Goal: Transaction & Acquisition: Purchase product/service

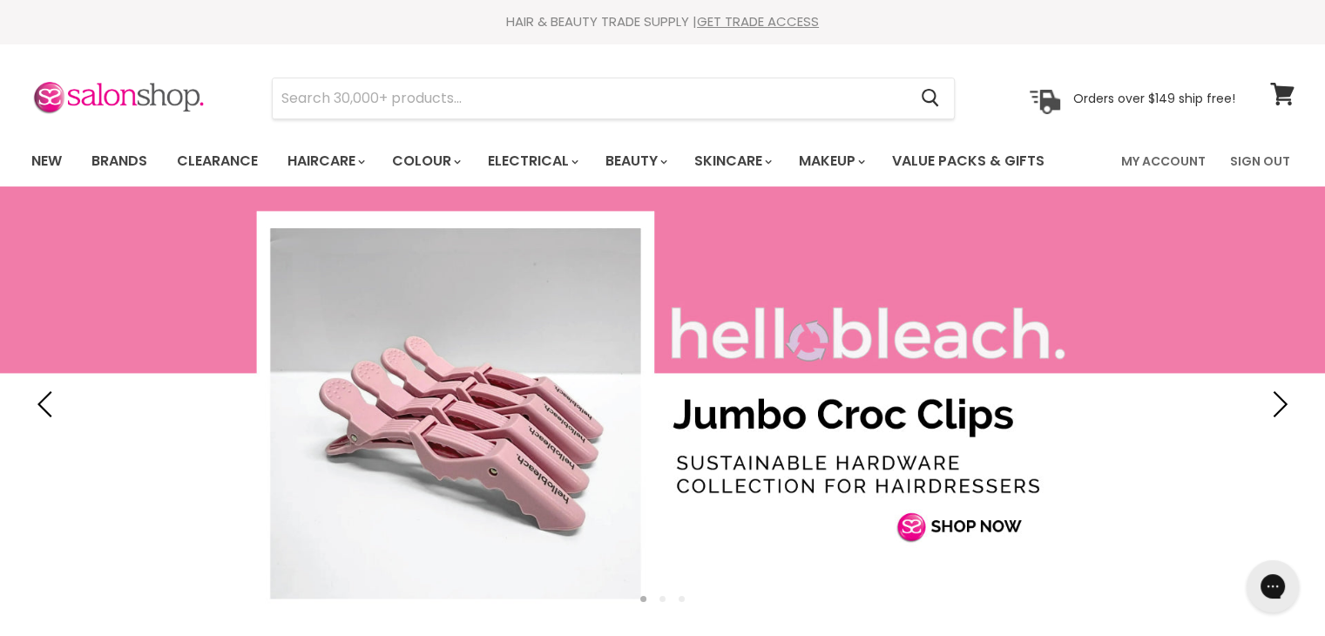
click at [213, 159] on link "Clearance" at bounding box center [217, 161] width 107 height 37
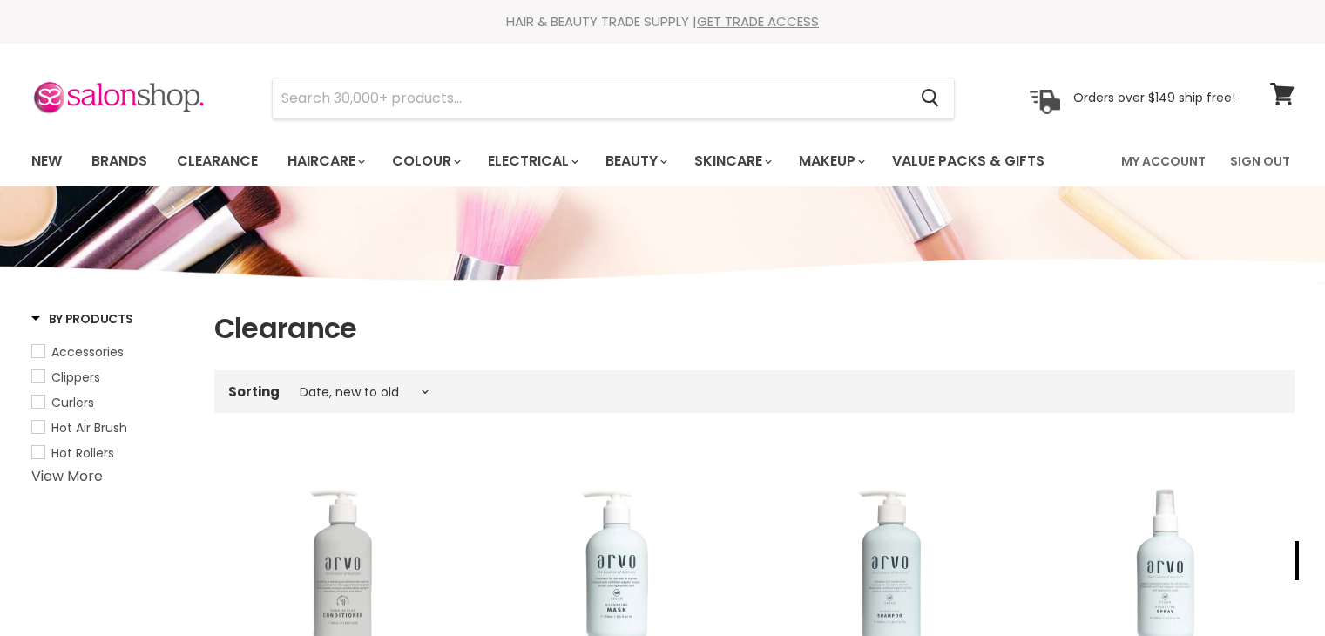
select select "created-descending"
click at [215, 153] on link "Clearance" at bounding box center [217, 161] width 107 height 37
select select "created-descending"
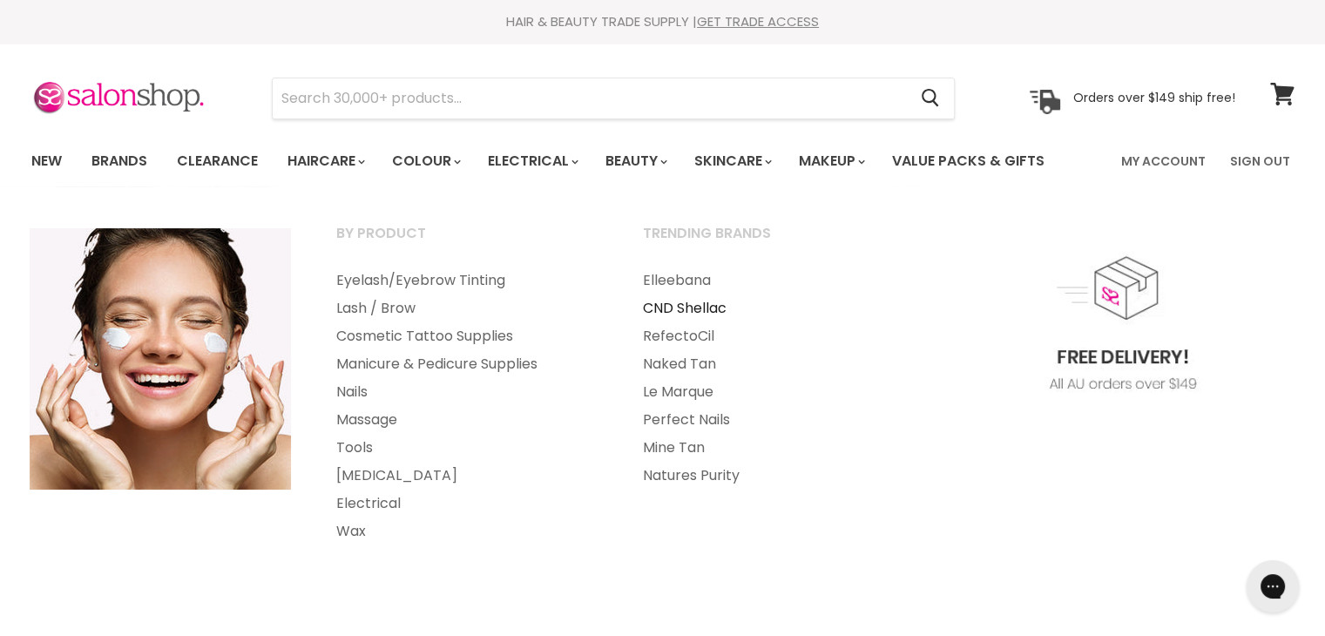
click at [707, 304] on link "CND Shellac" at bounding box center [772, 308] width 303 height 28
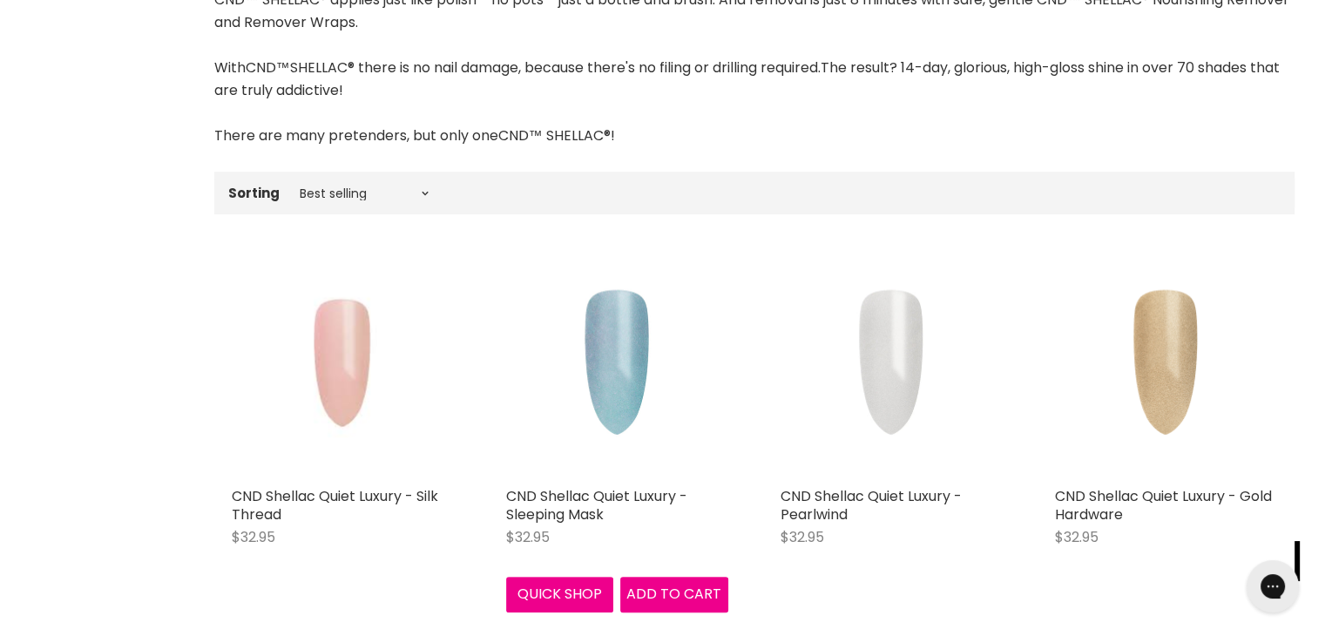
scroll to position [801, 0]
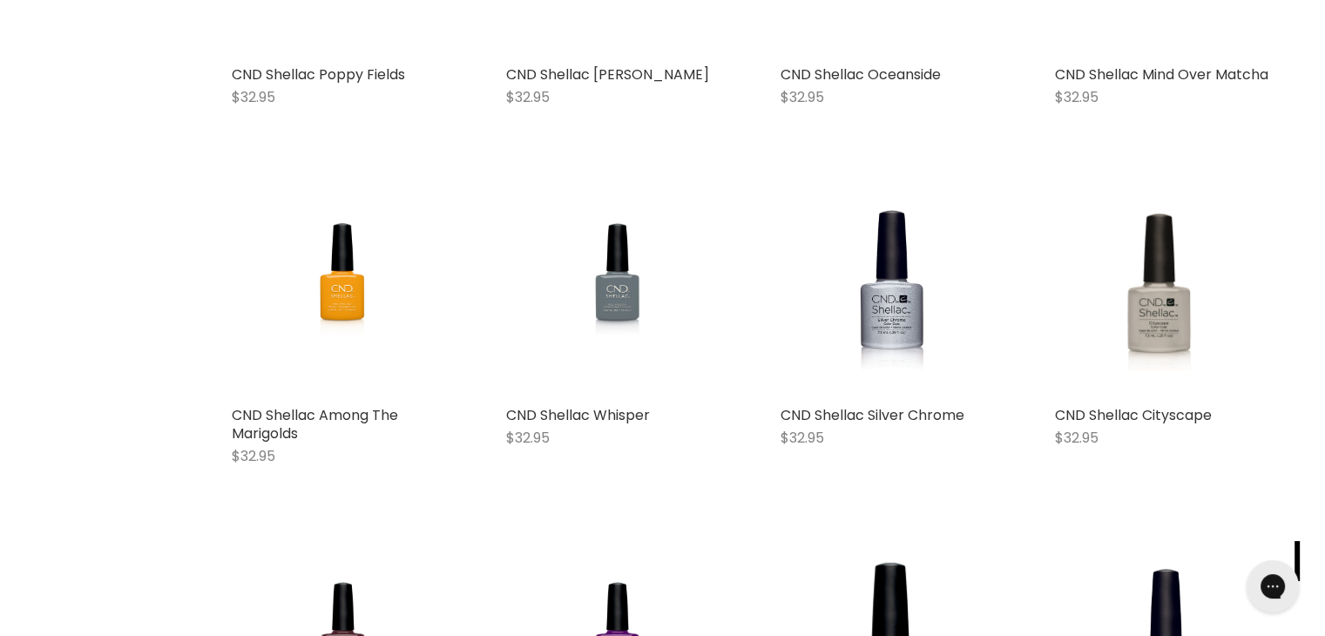
scroll to position [9701, 0]
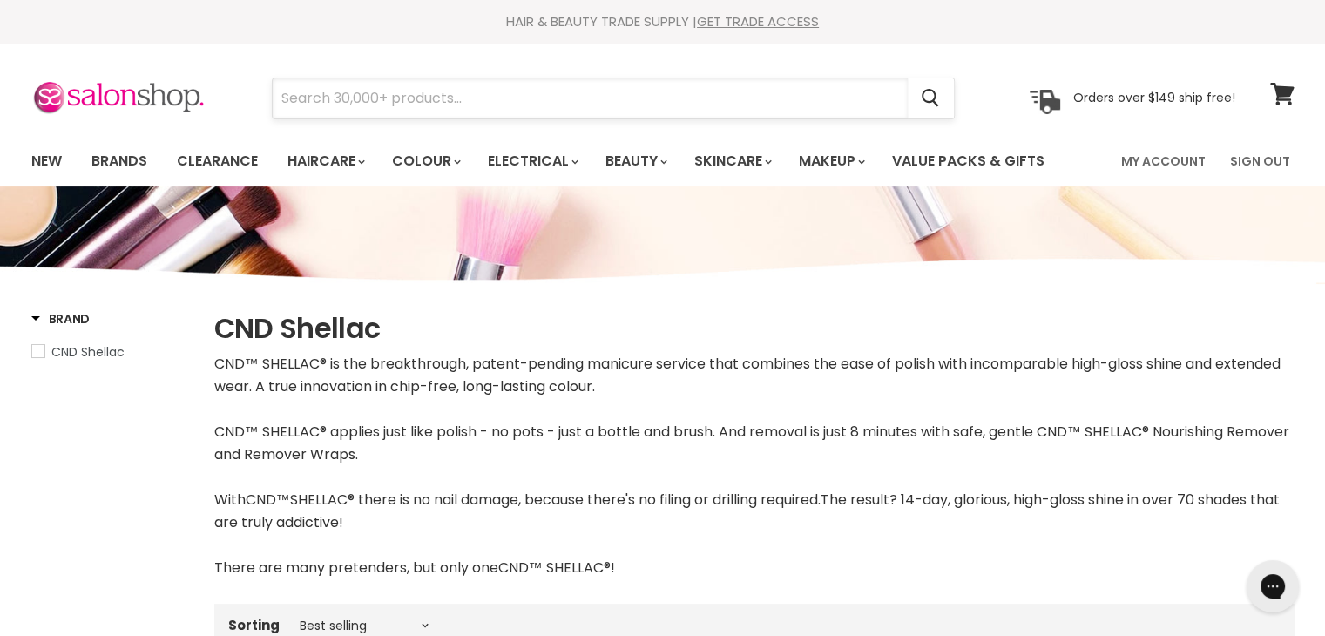
click at [376, 101] on input "Search" at bounding box center [590, 98] width 635 height 40
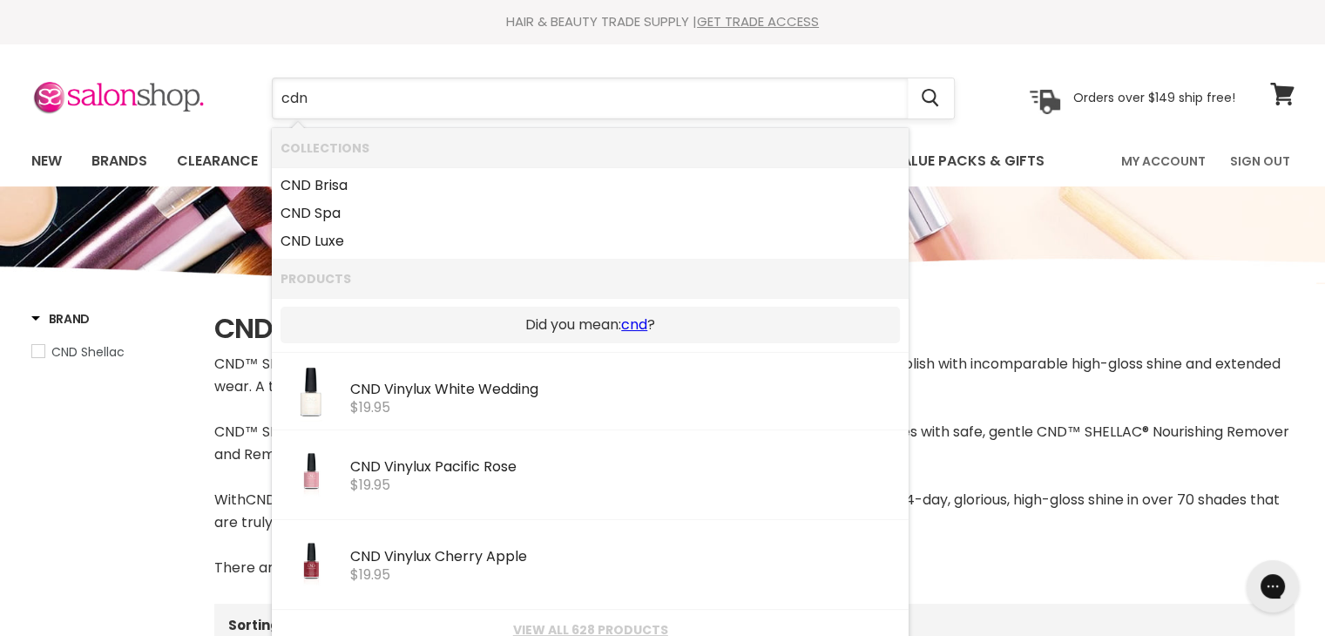
type input "cdn"
click at [337, 242] on link "CND Luxe" at bounding box center [590, 241] width 619 height 28
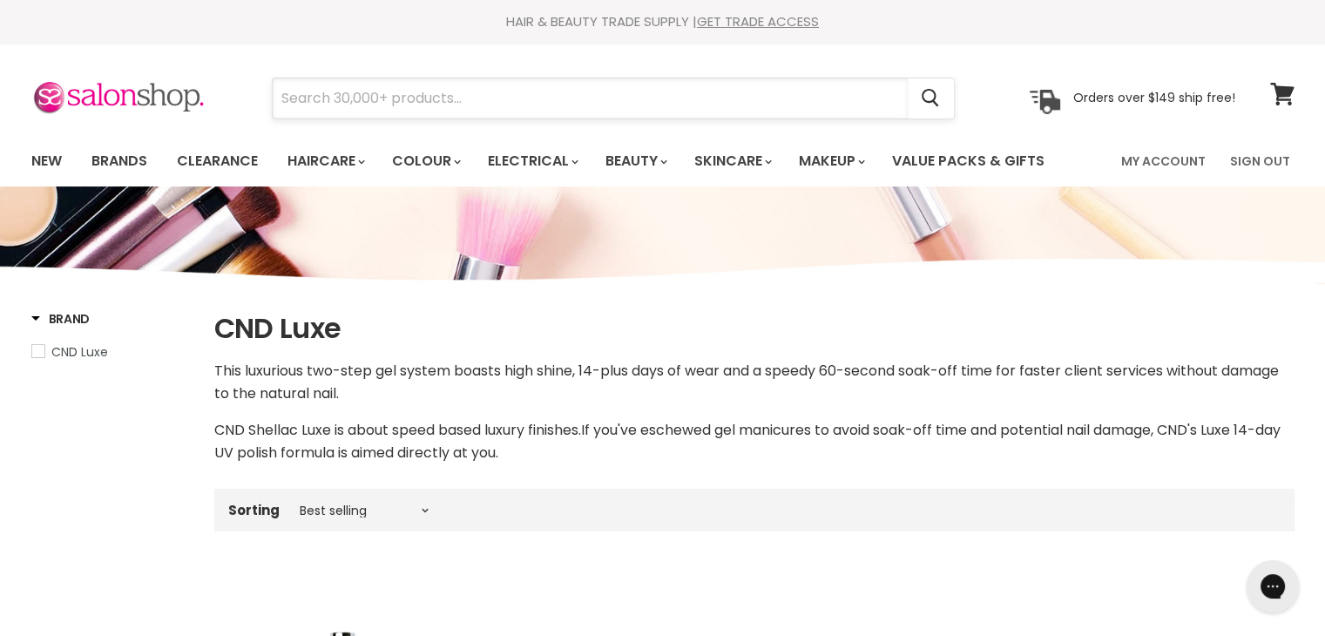
click at [363, 105] on input "Search" at bounding box center [590, 98] width 635 height 40
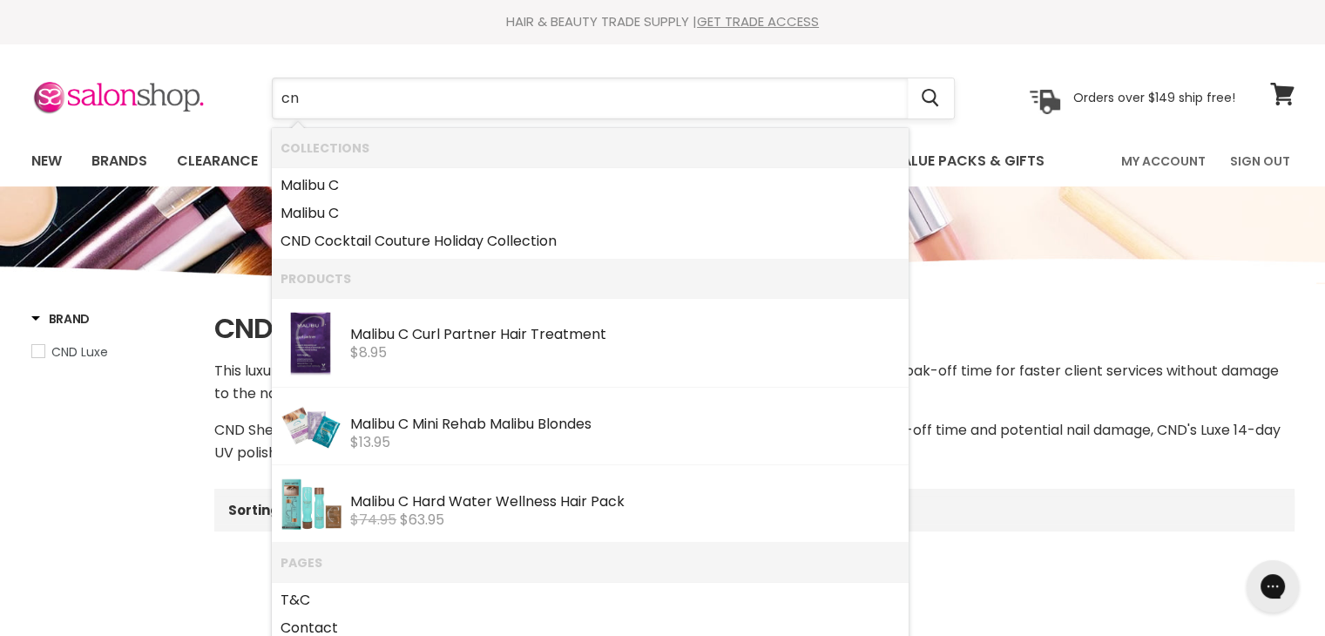
type input "cnd"
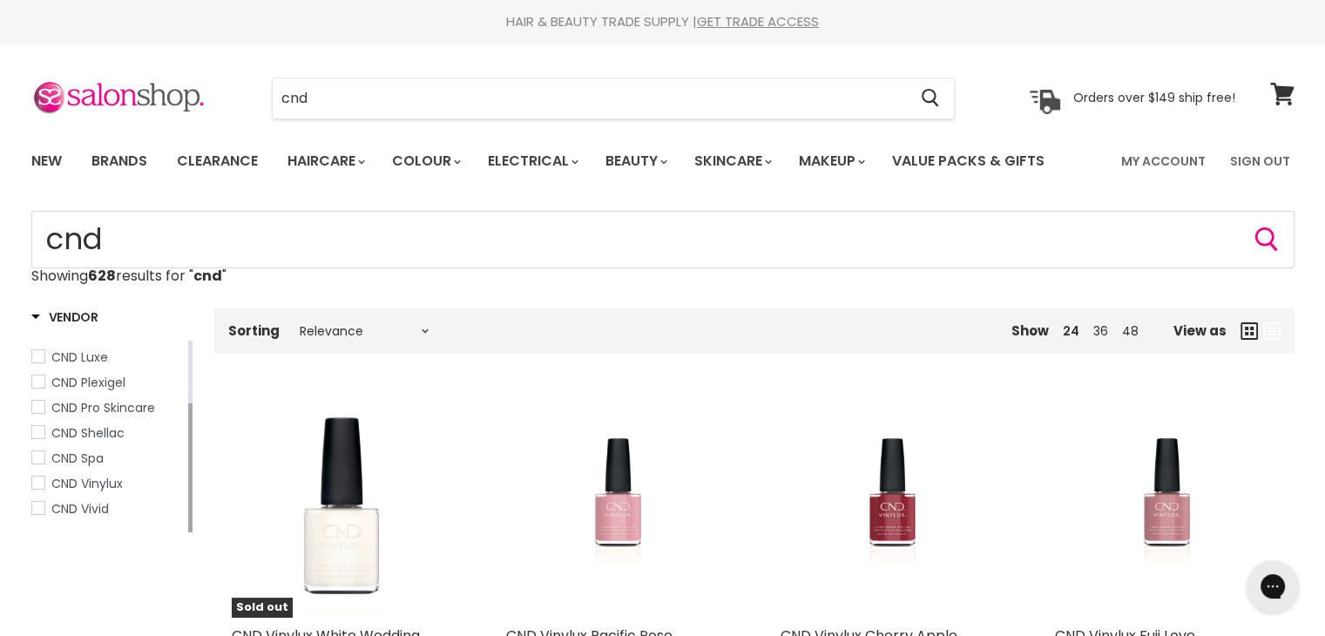
drag, startPoint x: 189, startPoint y: 419, endPoint x: 190, endPoint y: 510, distance: 90.6
click at [190, 510] on div "Main content" at bounding box center [190, 467] width 4 height 129
click at [101, 492] on span "CND Vinylux" at bounding box center [86, 483] width 71 height 17
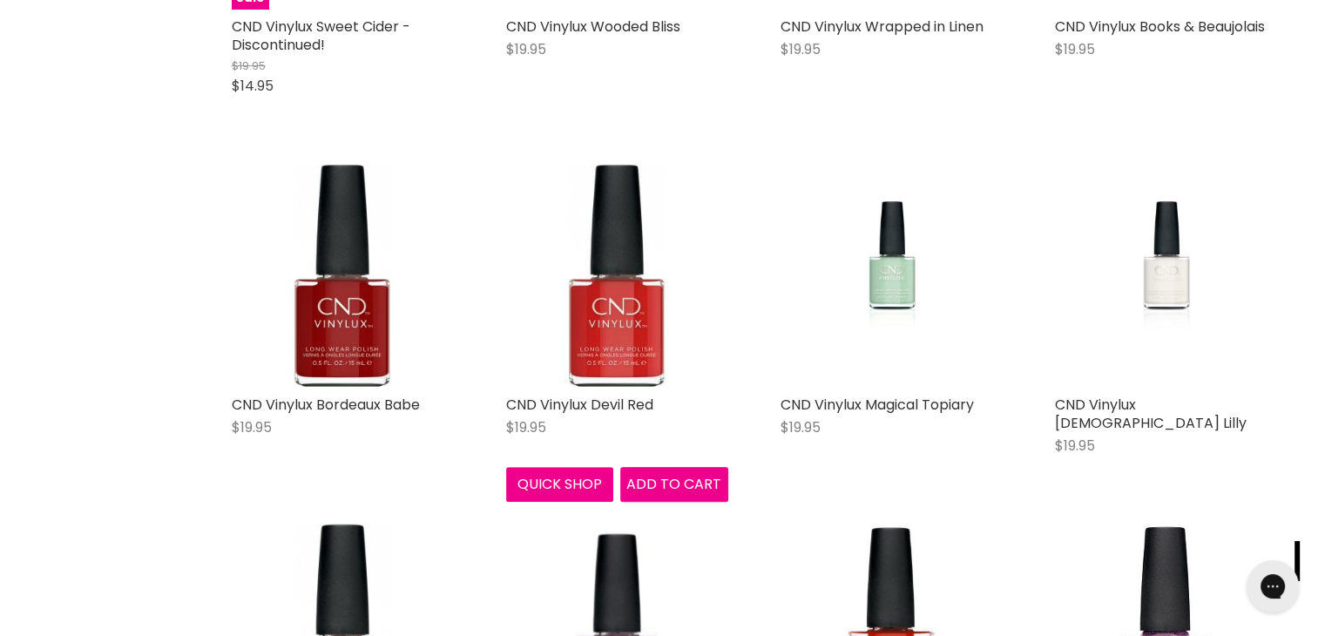
scroll to position [950, 0]
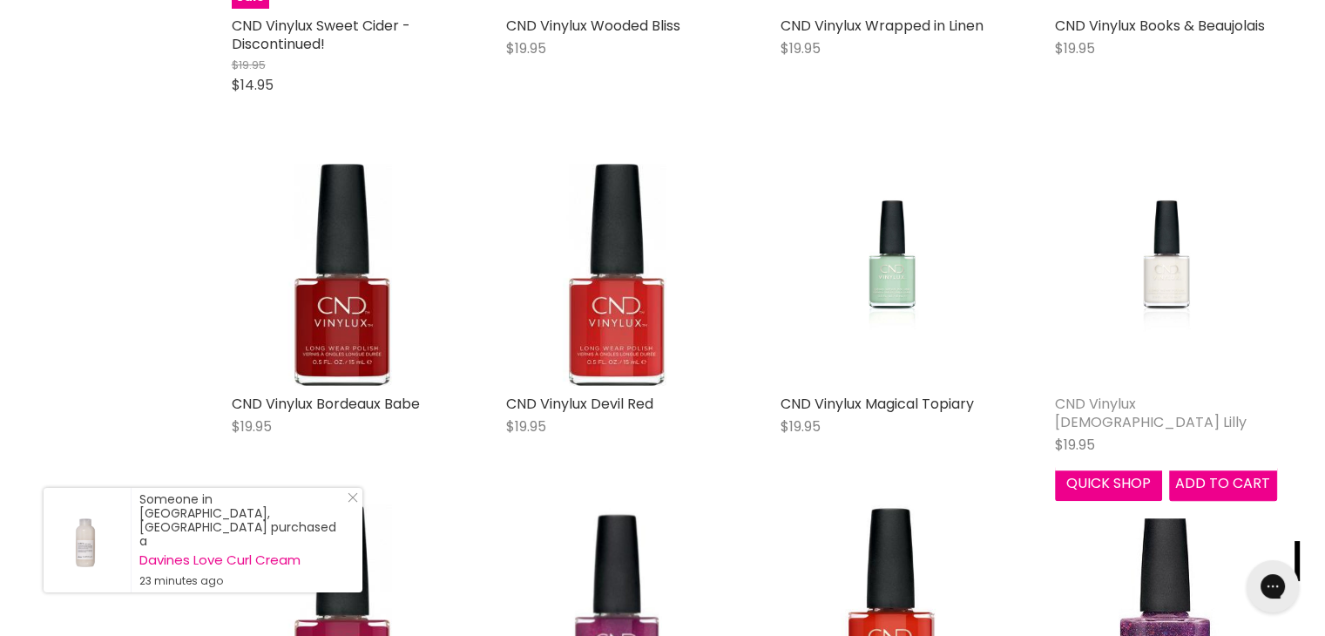
click at [1139, 412] on link "CND Vinylux [DEMOGRAPHIC_DATA] Lilly" at bounding box center [1151, 413] width 192 height 38
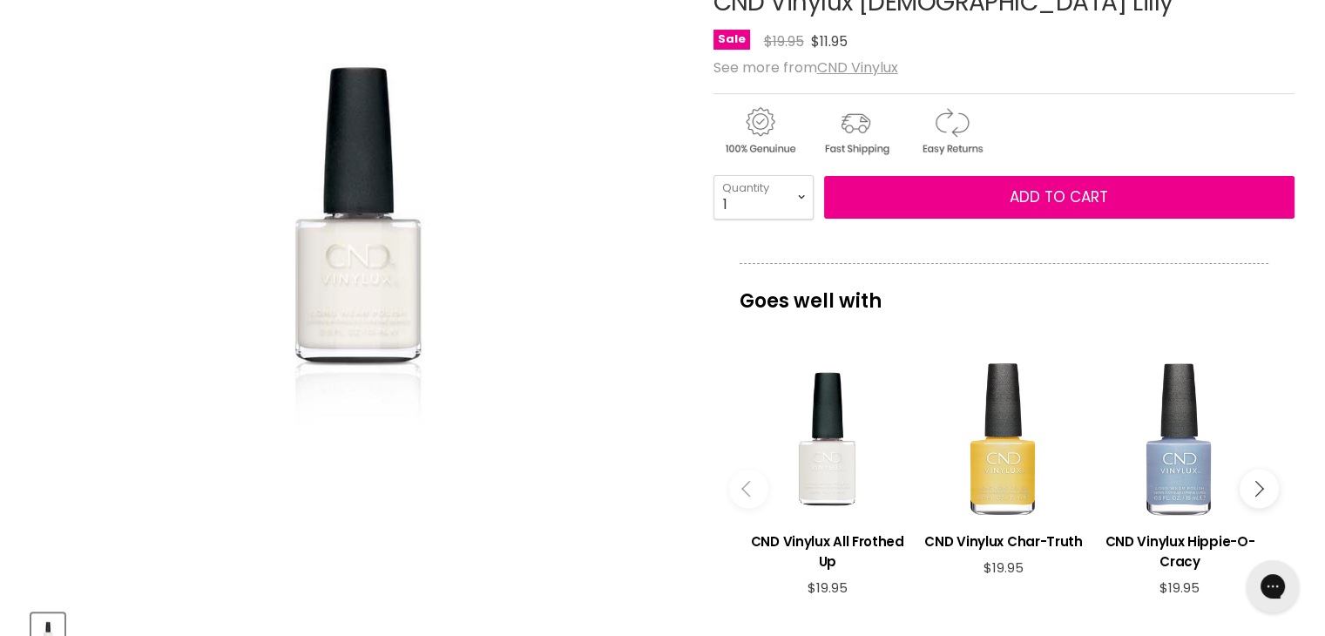
scroll to position [265, 0]
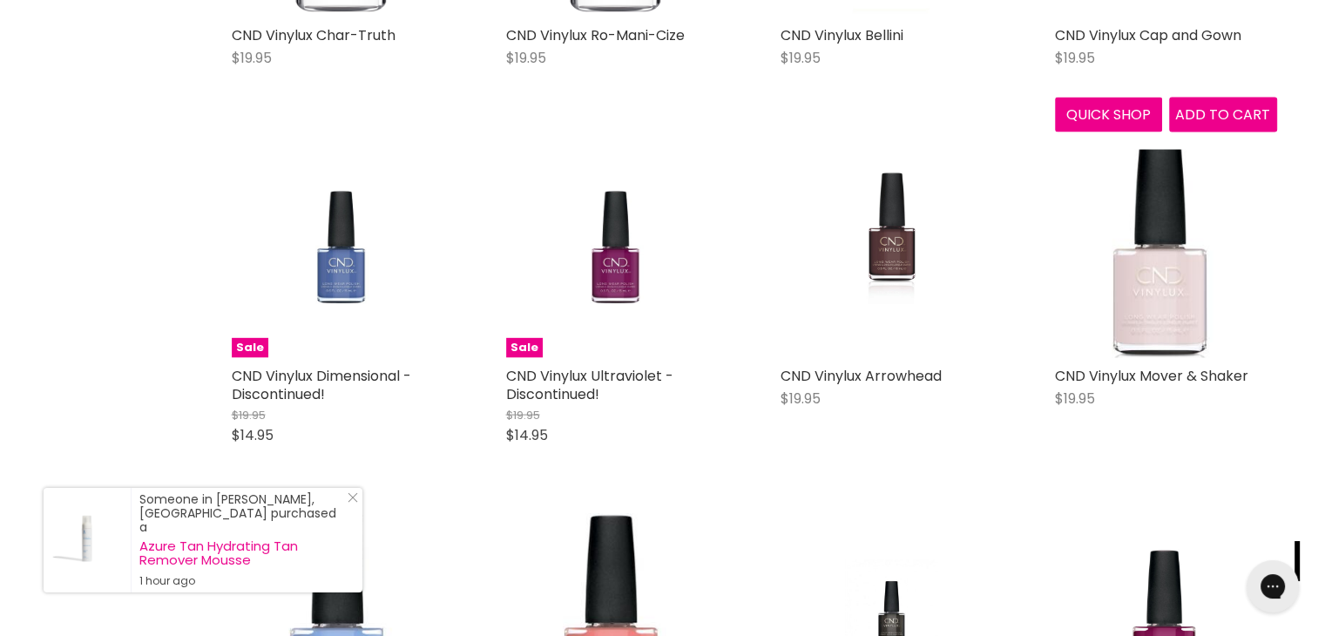
scroll to position [3514, 0]
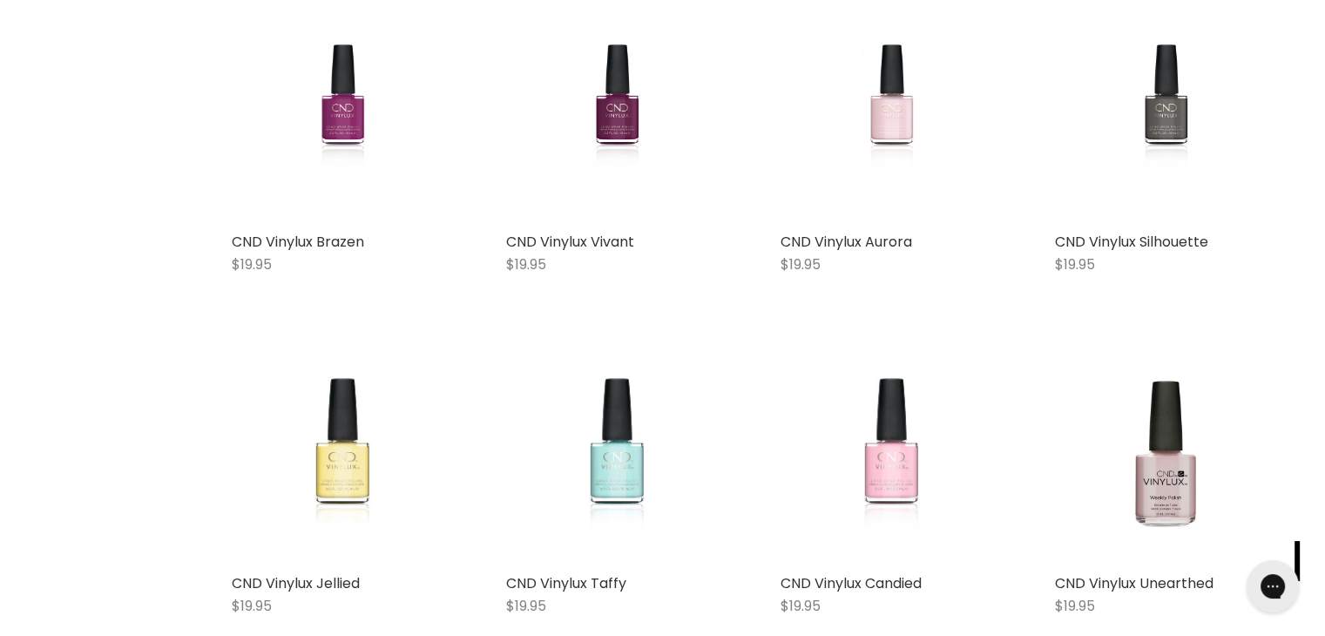
scroll to position [5875, 0]
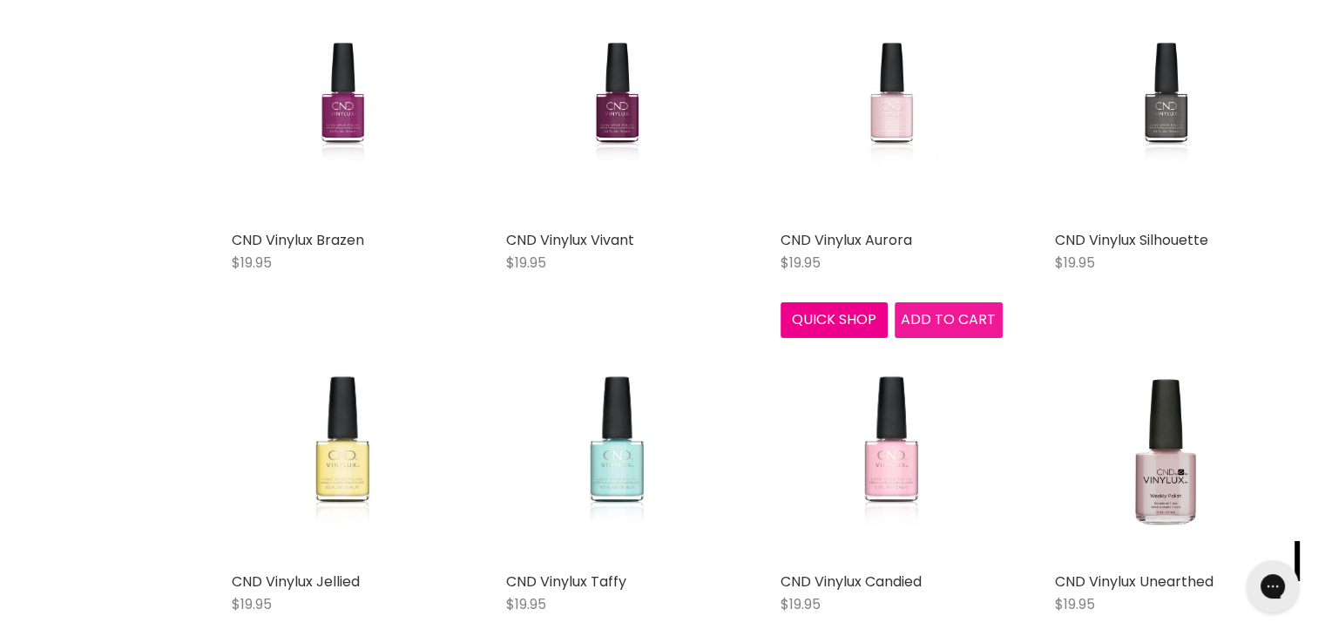
click at [937, 311] on span "Add to cart" at bounding box center [948, 319] width 95 height 20
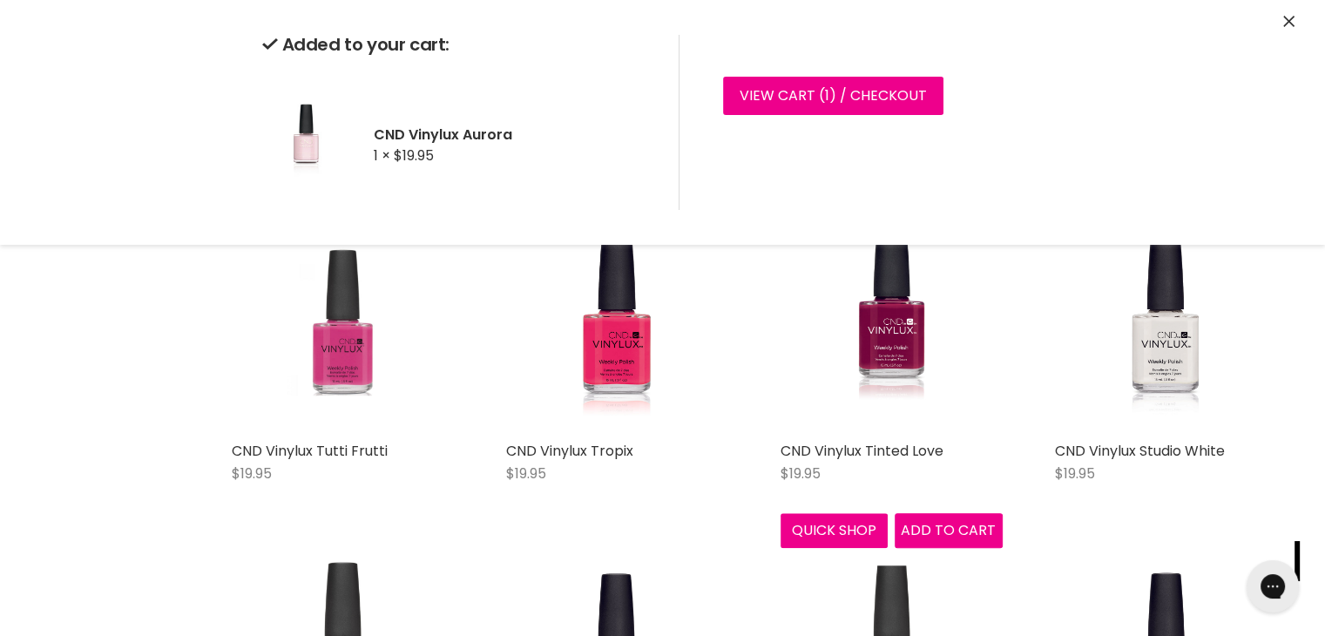
scroll to position [8105, 0]
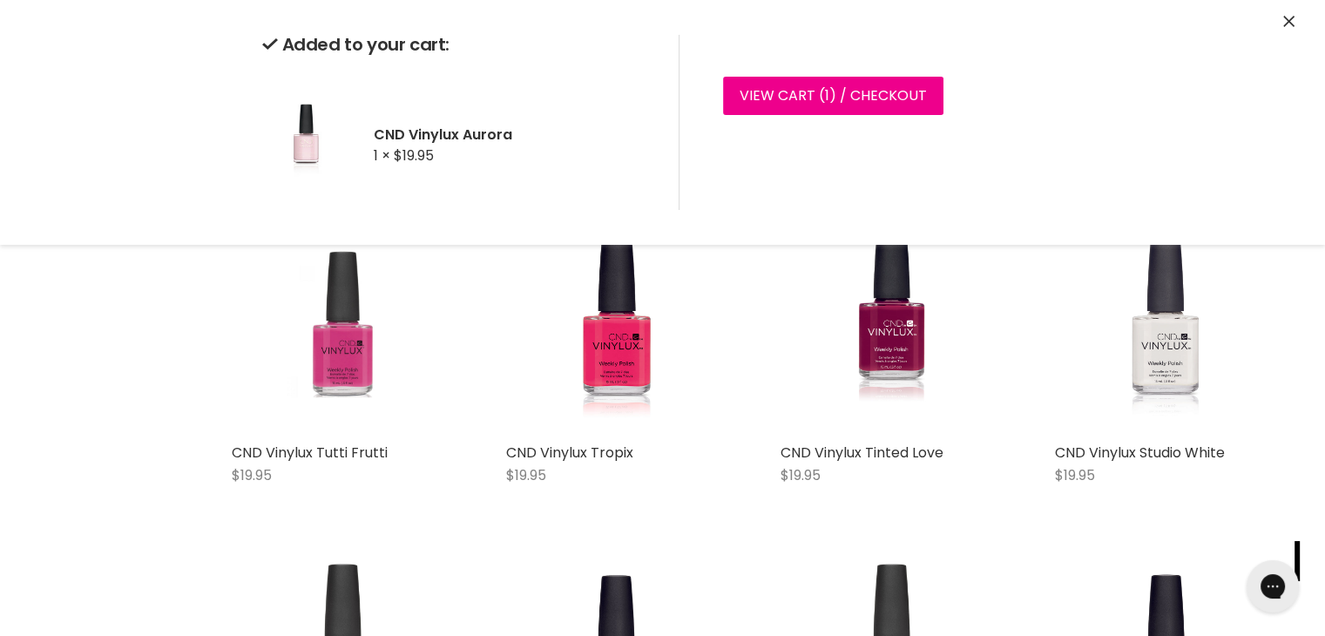
click at [1160, 312] on img "Main content" at bounding box center [1165, 324] width 118 height 222
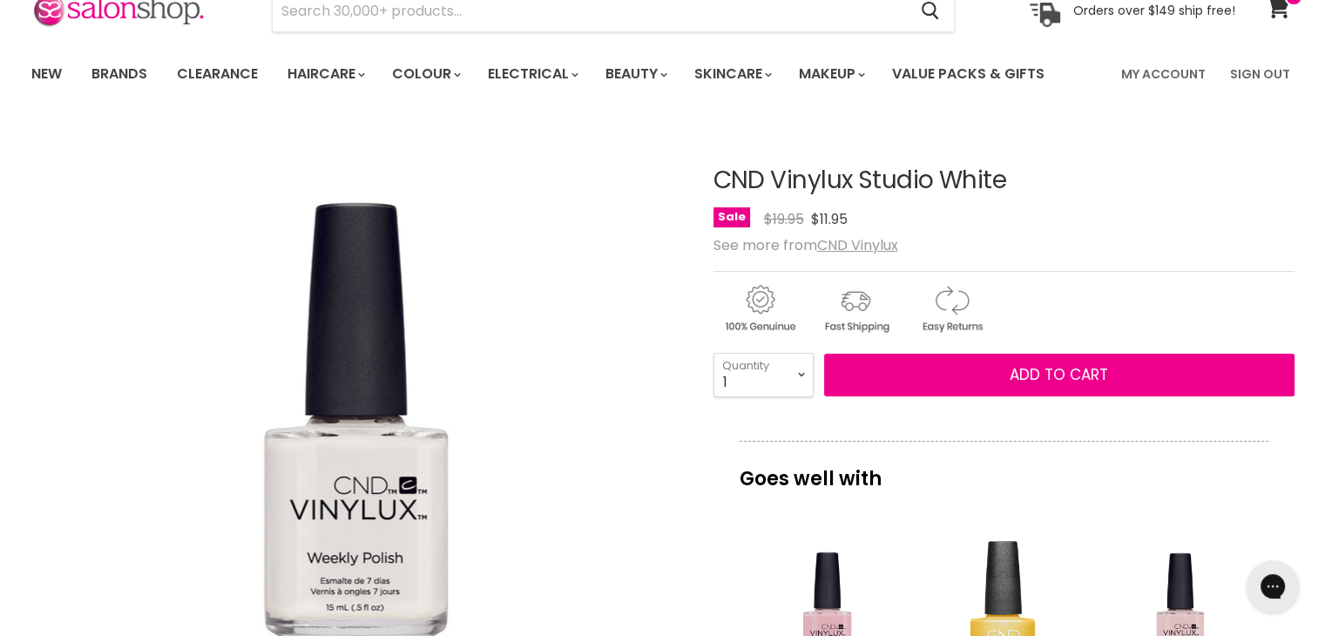
scroll to position [80, 0]
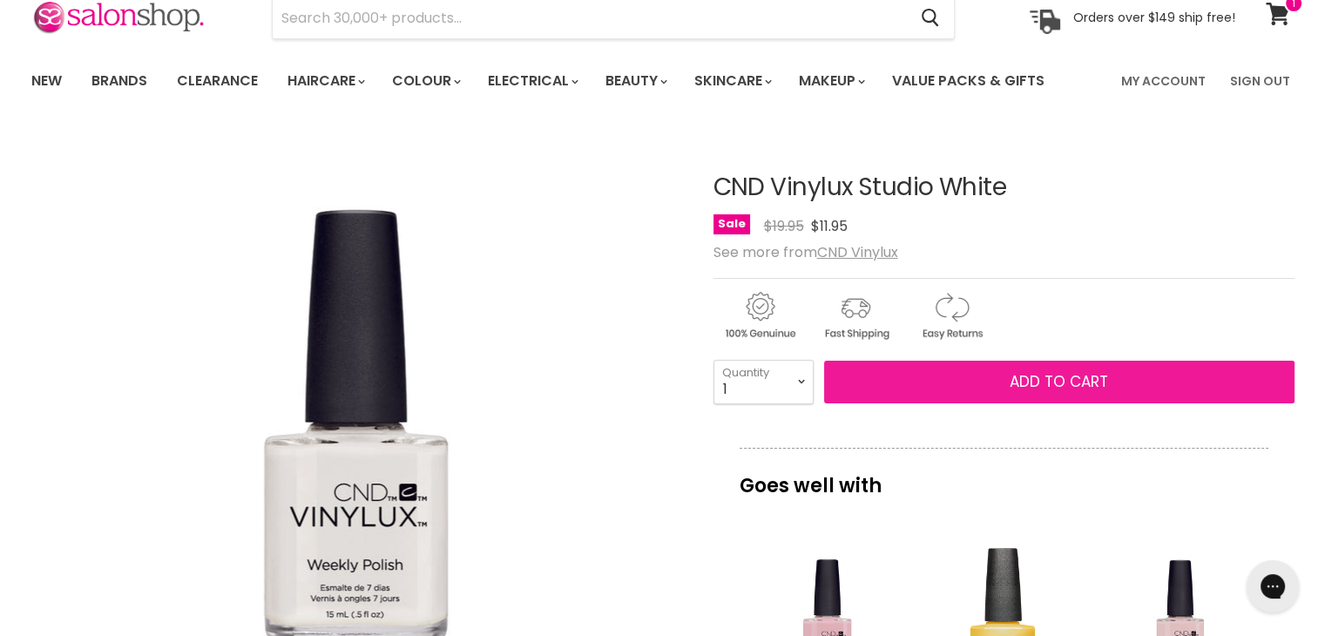
click at [1077, 373] on span "Add to cart" at bounding box center [1059, 381] width 98 height 21
click at [1112, 395] on button "Add to cart" at bounding box center [1059, 383] width 470 height 44
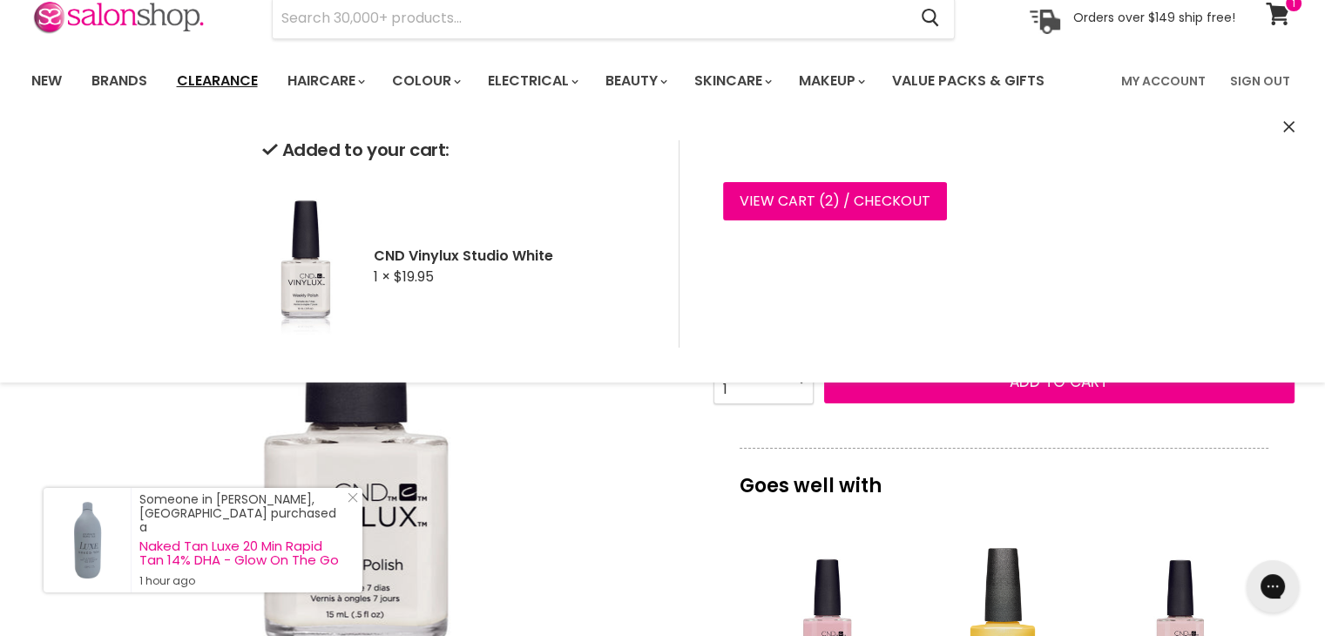
click at [240, 85] on link "Clearance" at bounding box center [217, 81] width 107 height 37
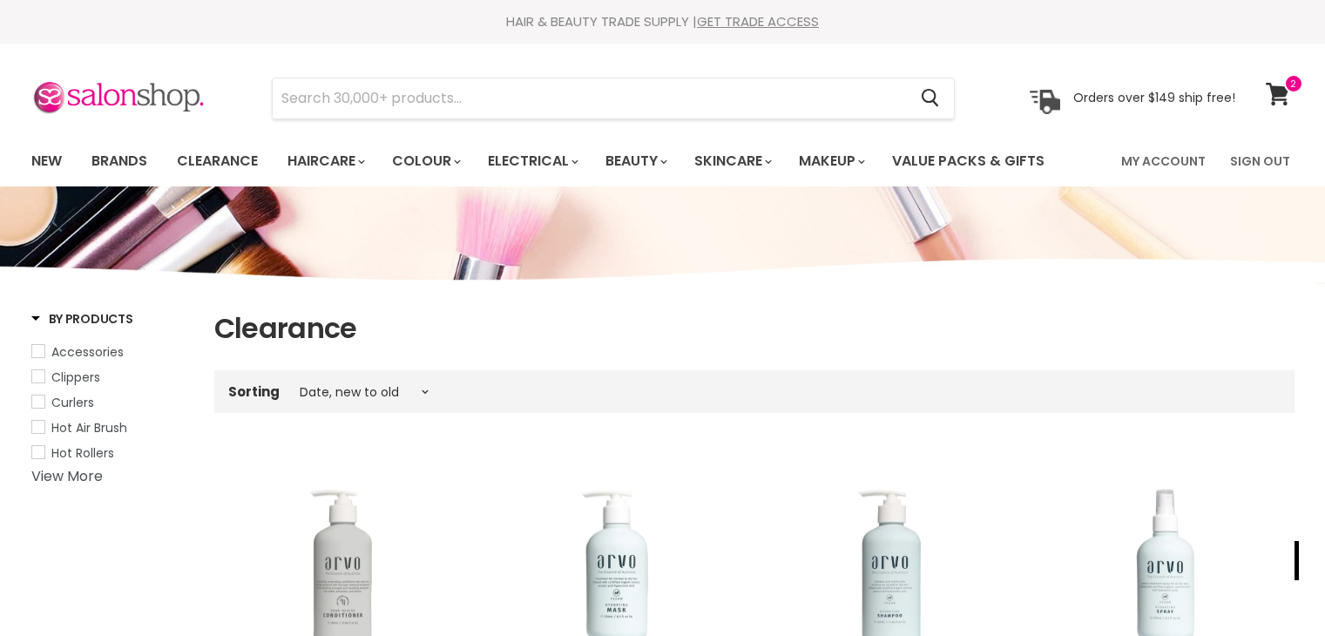
select select "created-descending"
click at [234, 167] on link "Clearance" at bounding box center [217, 161] width 107 height 37
select select "created-descending"
click at [80, 481] on link "View More" at bounding box center [66, 476] width 71 height 20
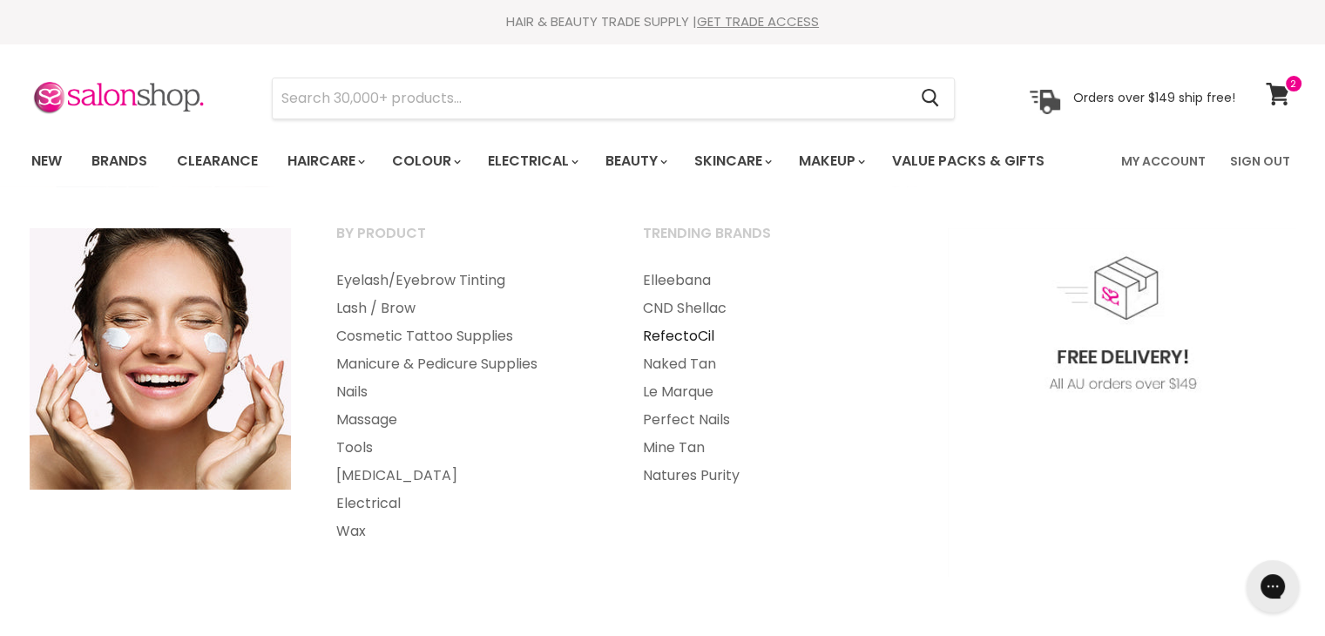
click at [683, 335] on link "RefectoCil" at bounding box center [772, 336] width 303 height 28
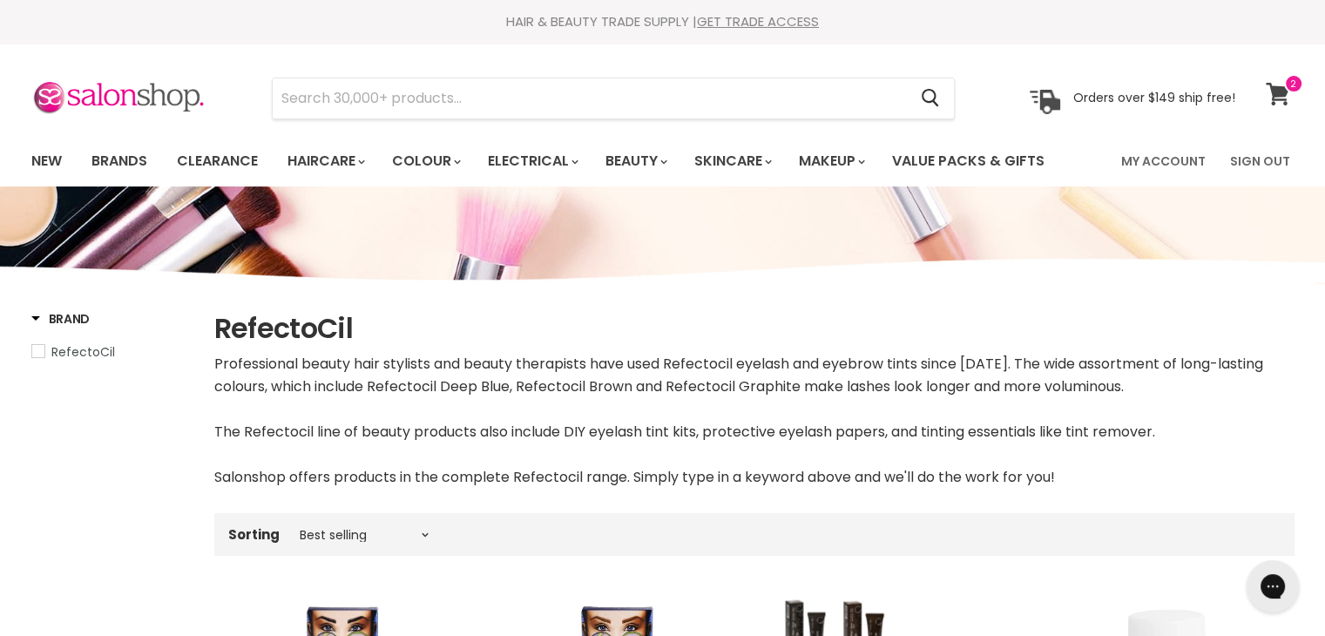
click at [1276, 85] on icon at bounding box center [1278, 94] width 24 height 23
